Goal: Navigation & Orientation: Find specific page/section

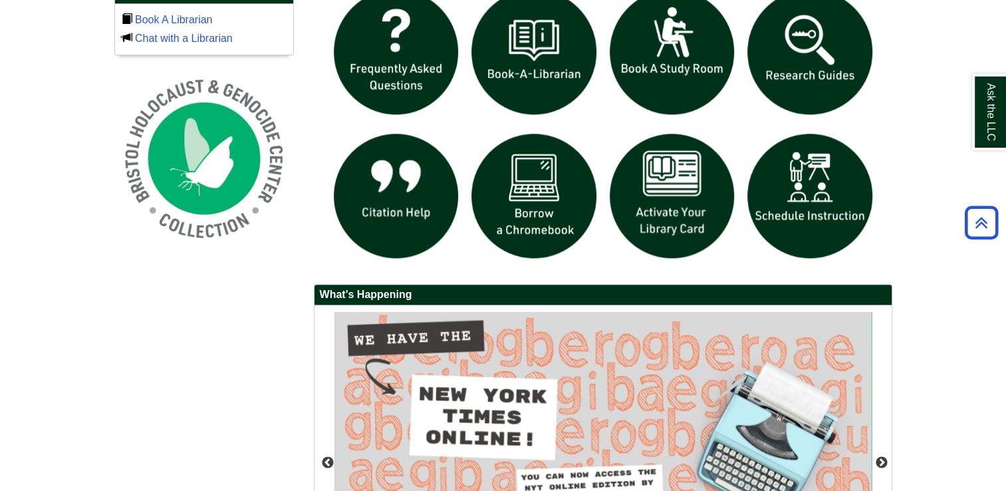
scroll to position [997, 0]
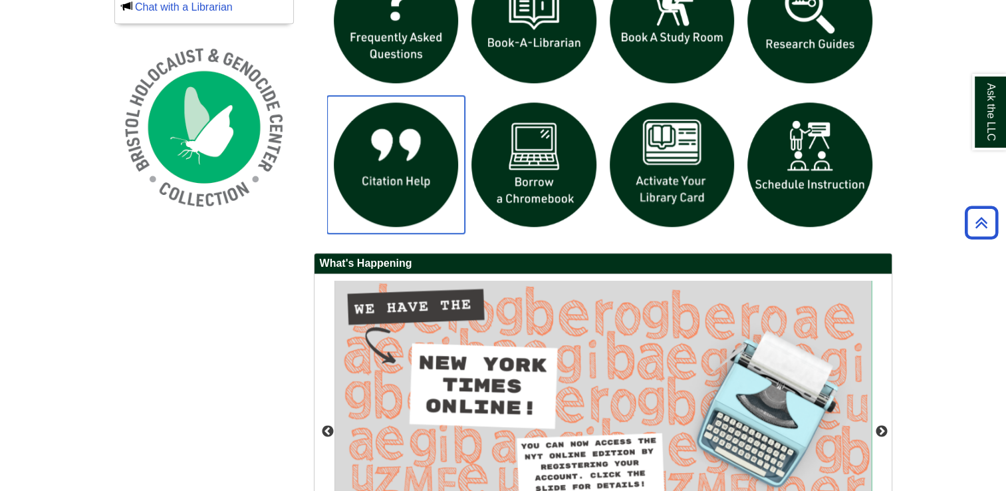
click at [346, 152] on img "slideshow" at bounding box center [396, 165] width 138 height 138
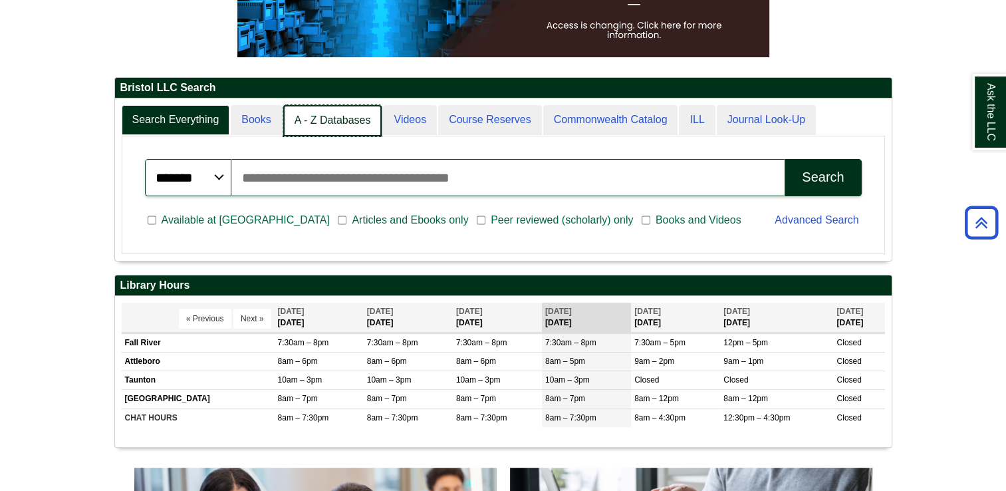
scroll to position [161, 776]
click at [349, 114] on link "A - Z Databases" at bounding box center [332, 120] width 99 height 31
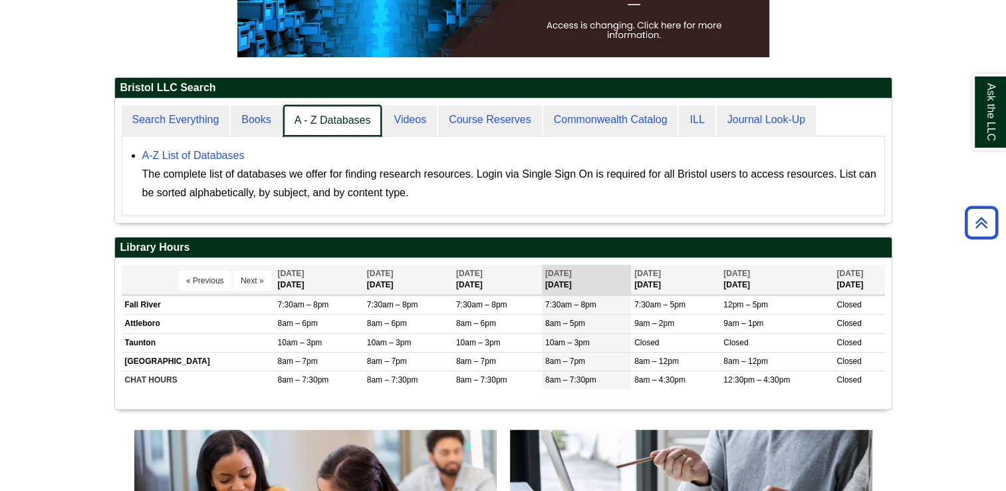
click at [325, 126] on link "A - Z Databases" at bounding box center [332, 120] width 99 height 31
click at [326, 125] on link "A - Z Databases" at bounding box center [332, 120] width 99 height 31
click at [299, 124] on link "A - Z Databases" at bounding box center [332, 120] width 99 height 31
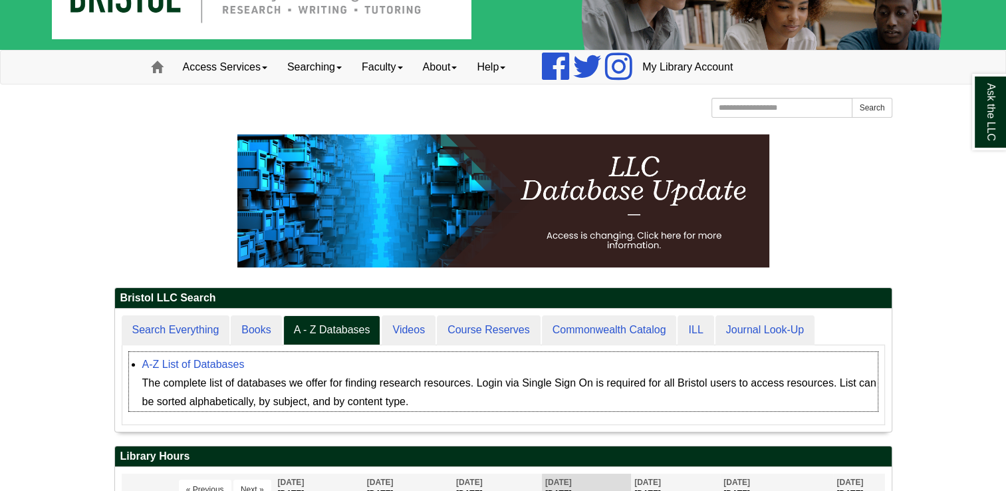
drag, startPoint x: 247, startPoint y: 336, endPoint x: 622, endPoint y: 368, distance: 377.0
click at [622, 368] on div "A-Z List of Databases The complete list of databases we offer for finding resea…" at bounding box center [509, 383] width 735 height 56
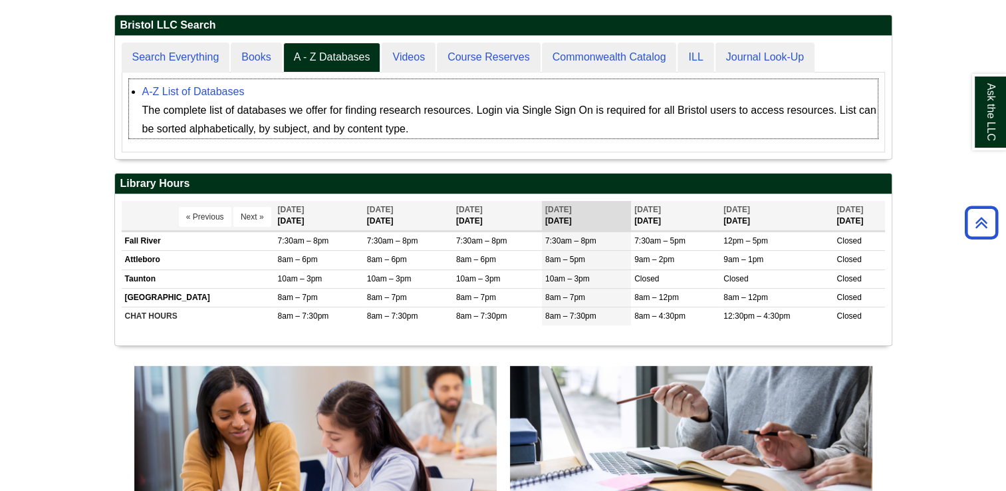
scroll to position [327, 0]
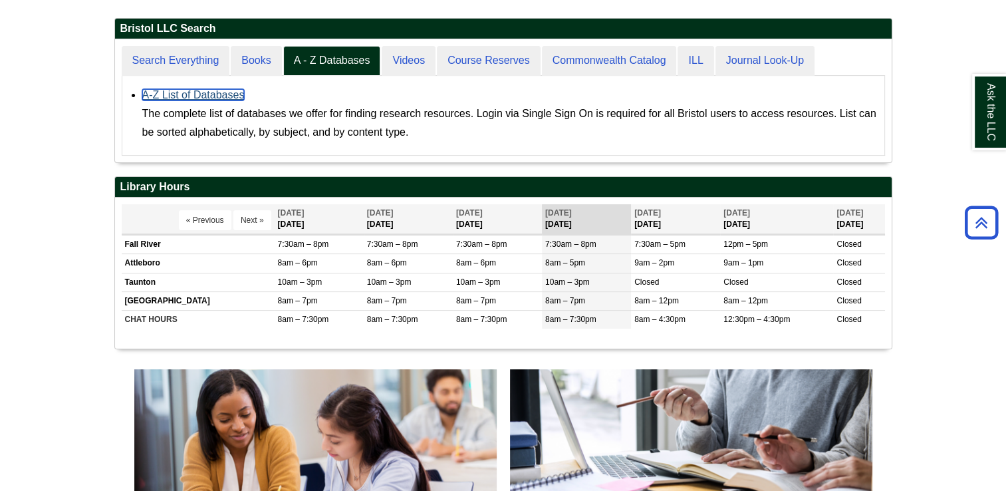
click at [158, 92] on link "A-Z List of Databases" at bounding box center [193, 94] width 102 height 11
